Goal: Complete application form

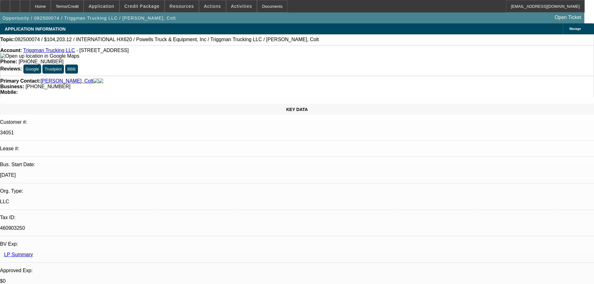
select select "0"
select select "2"
select select "0.1"
select select "4"
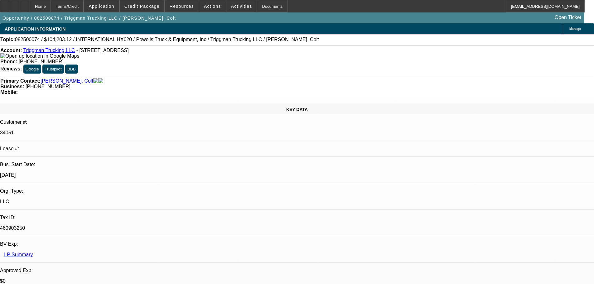
select select "0"
select select "2"
select select "0.1"
select select "4"
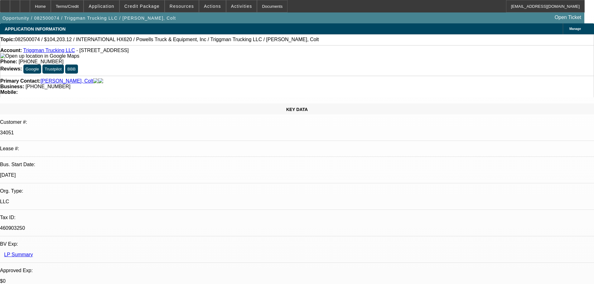
select select "0"
select select "2"
select select "0.1"
select select "4"
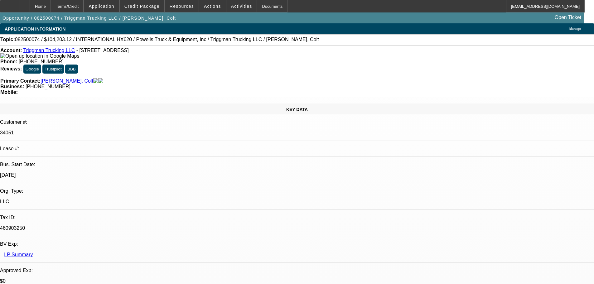
select select "0"
select select "2"
select select "0.1"
select select "4"
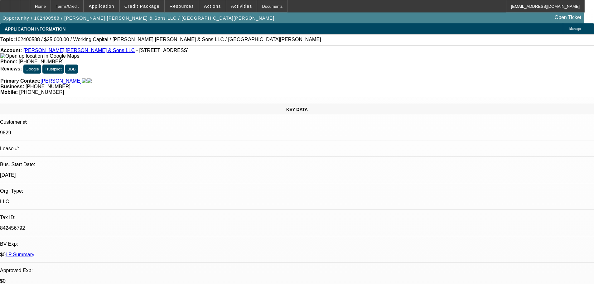
select select "0"
select select "2"
select select "0"
select select "6"
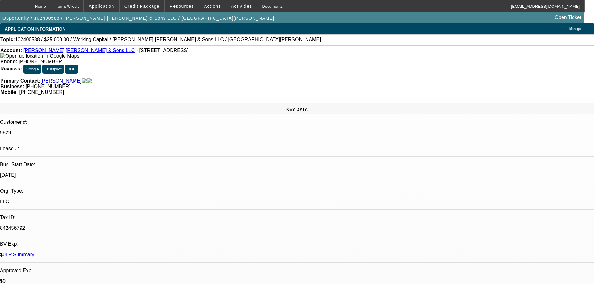
select select "0"
select select "2"
select select "0"
select select "6"
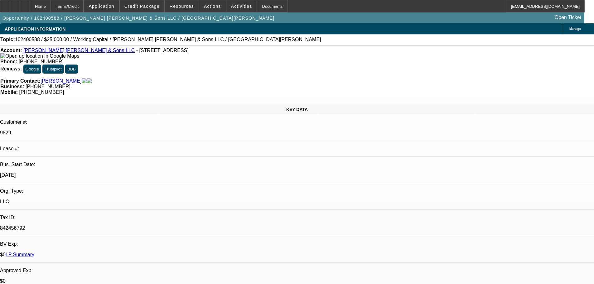
select select "0"
select select "2"
select select "0"
select select "6"
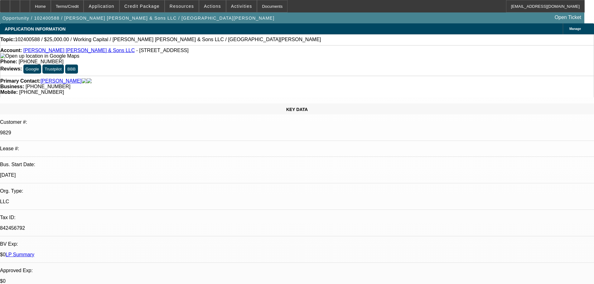
drag, startPoint x: 271, startPoint y: 45, endPoint x: 265, endPoint y: 41, distance: 6.9
click at [271, 45] on div "Topic: 102400588 / $25,000.00 / Working Capital / Saindon Crane & Sons LLC / Sa…" at bounding box center [297, 39] width 594 height 11
